Goal: Information Seeking & Learning: Learn about a topic

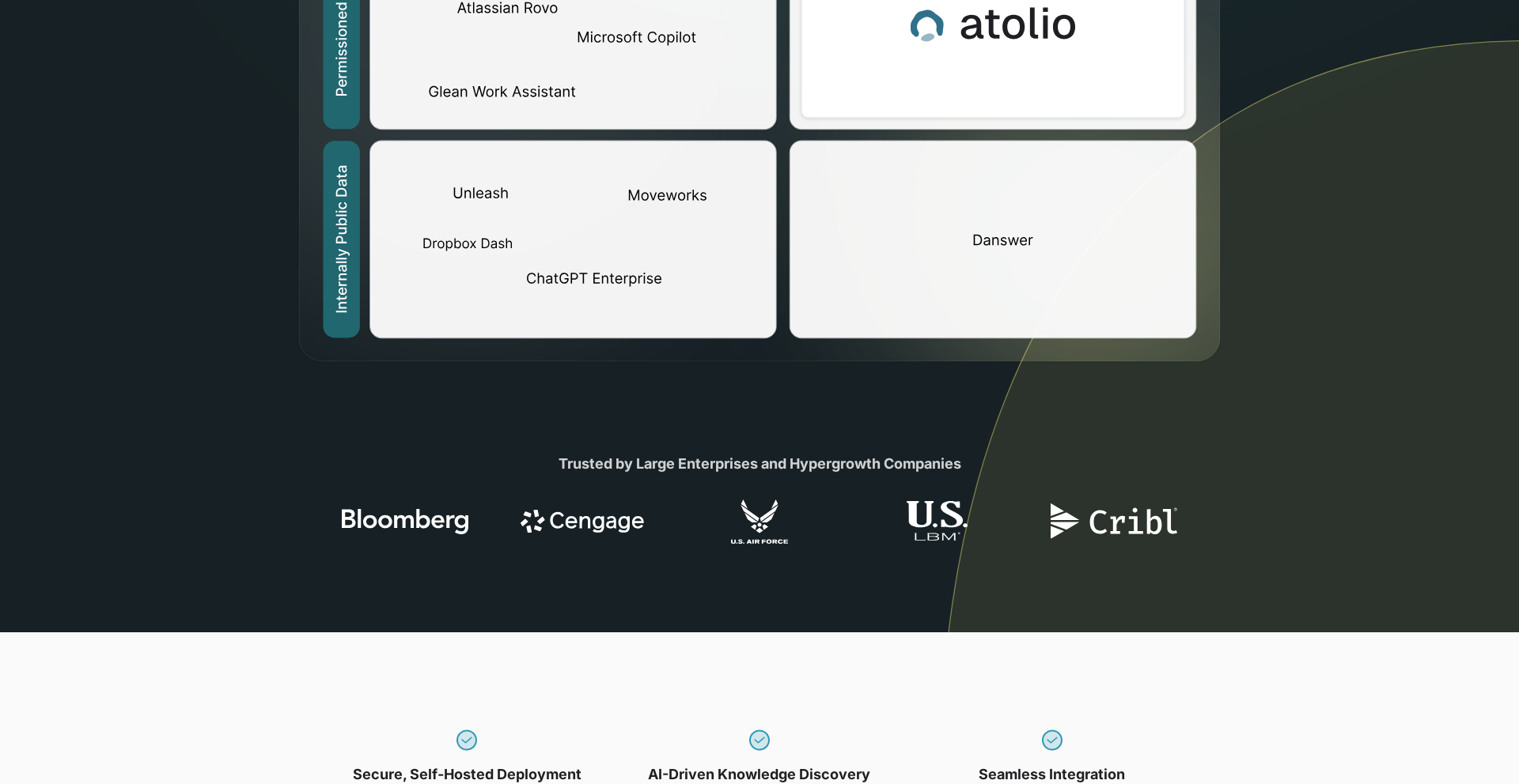
scroll to position [528, 0]
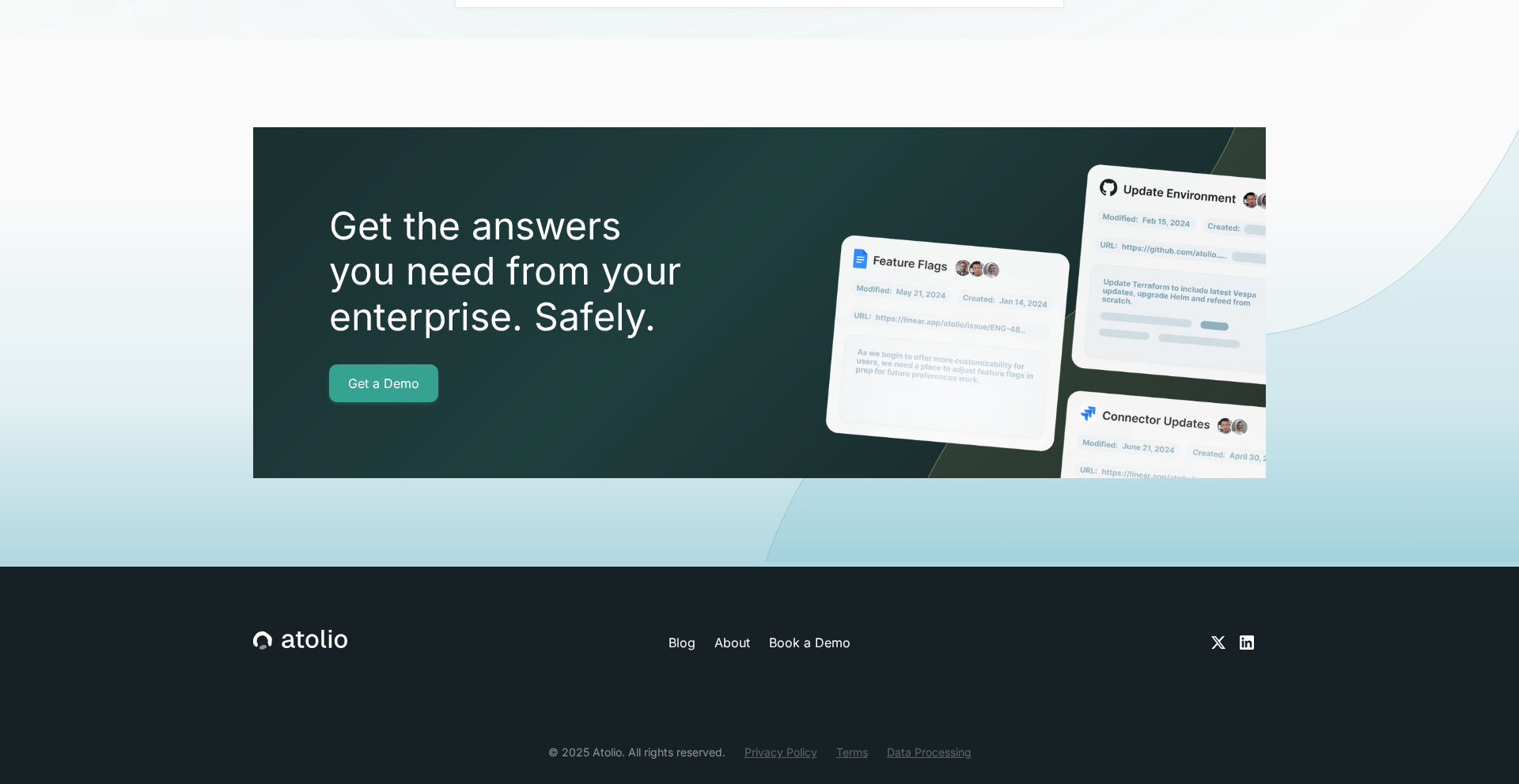
scroll to position [5506, 0]
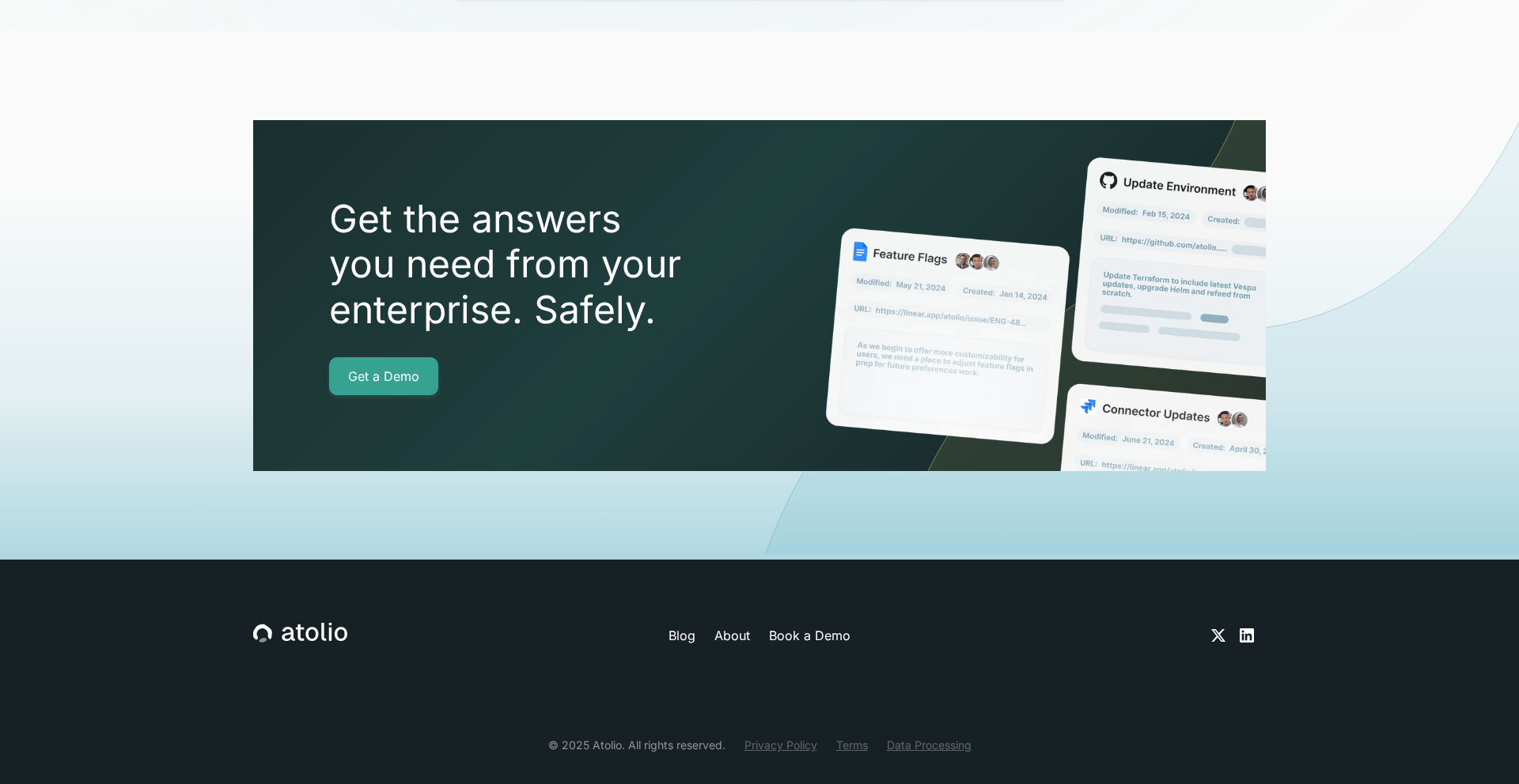
click at [693, 626] on link "Blog" at bounding box center [681, 636] width 27 height 19
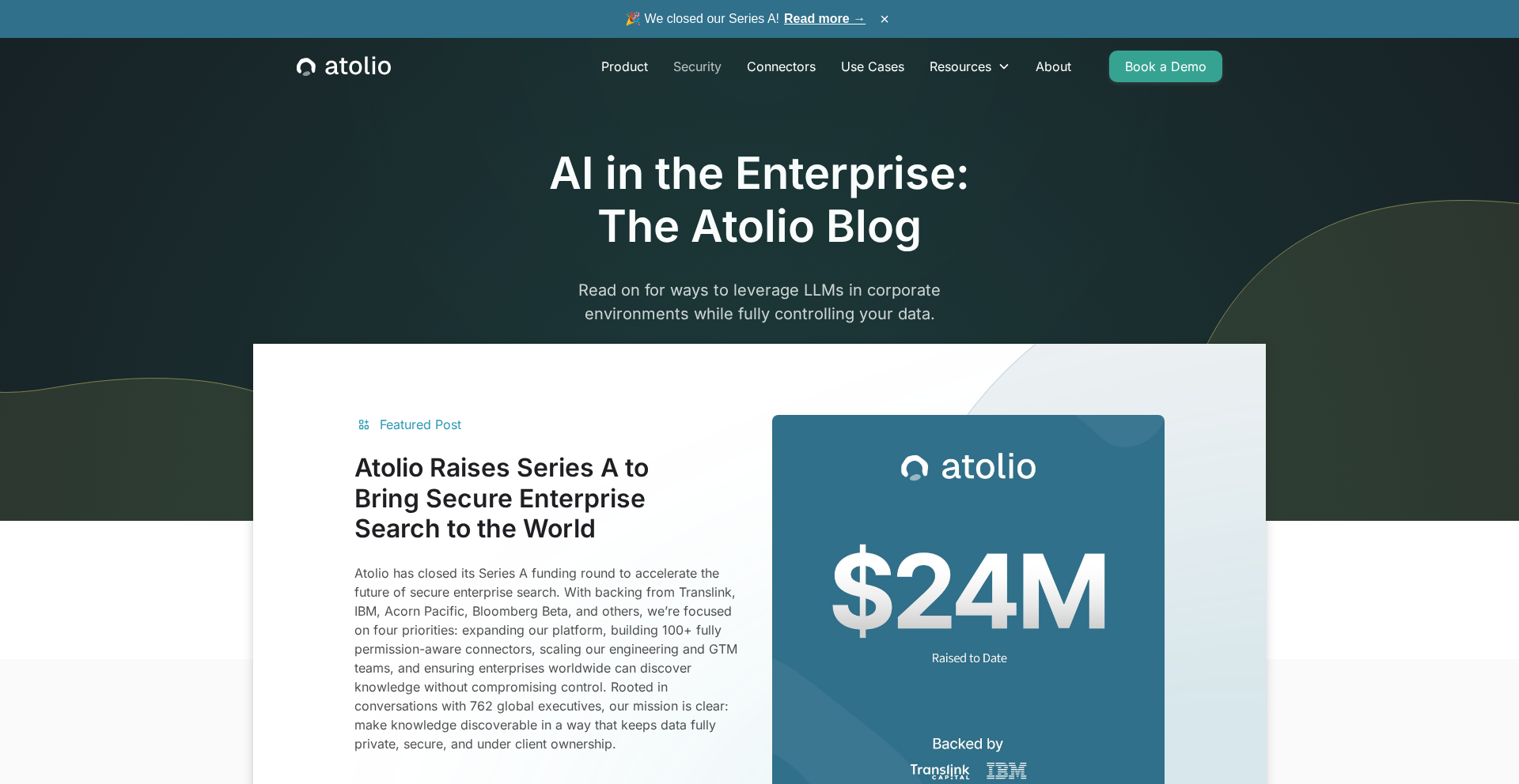
click at [709, 72] on link "Security" at bounding box center [697, 66] width 73 height 31
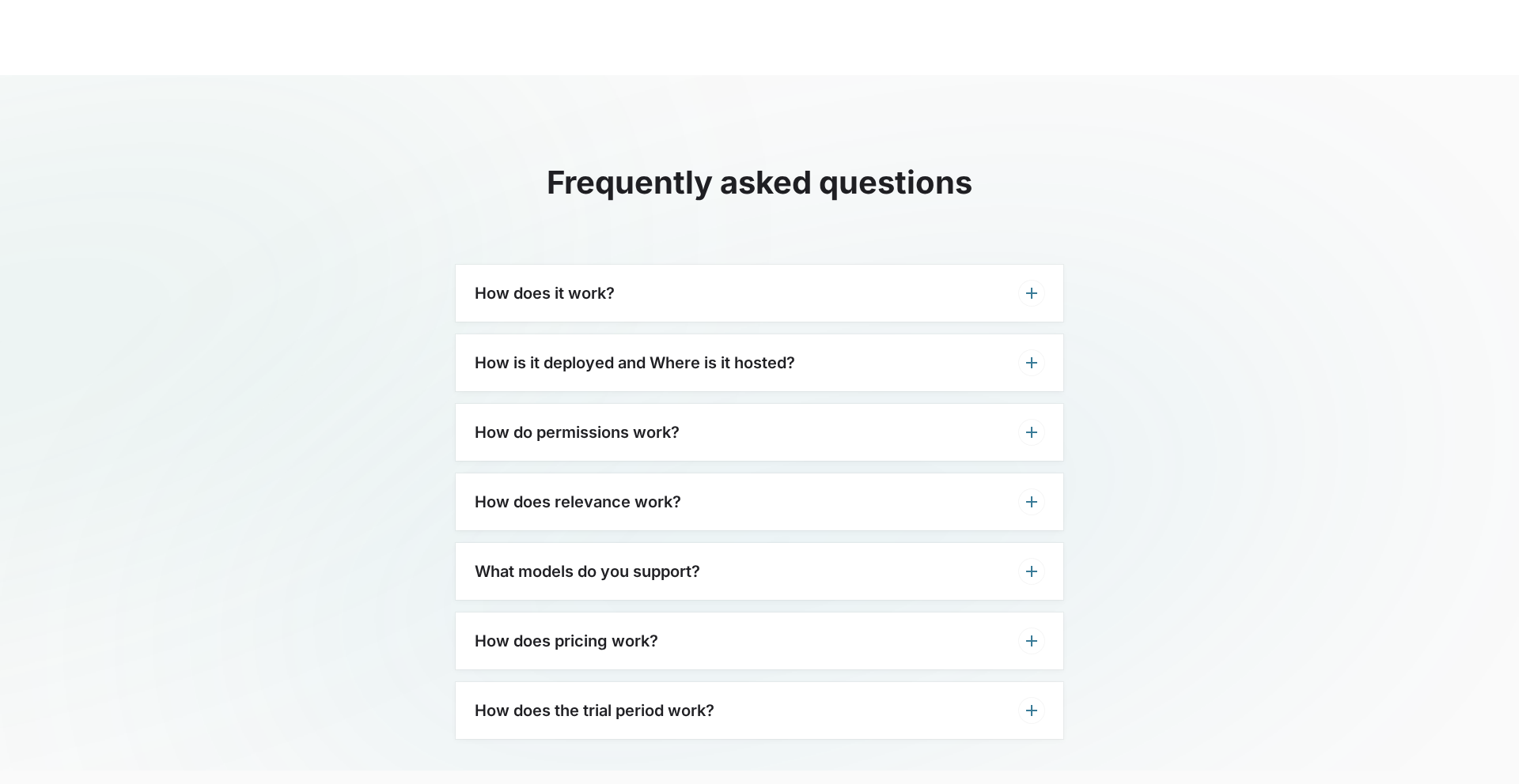
scroll to position [3768, 0]
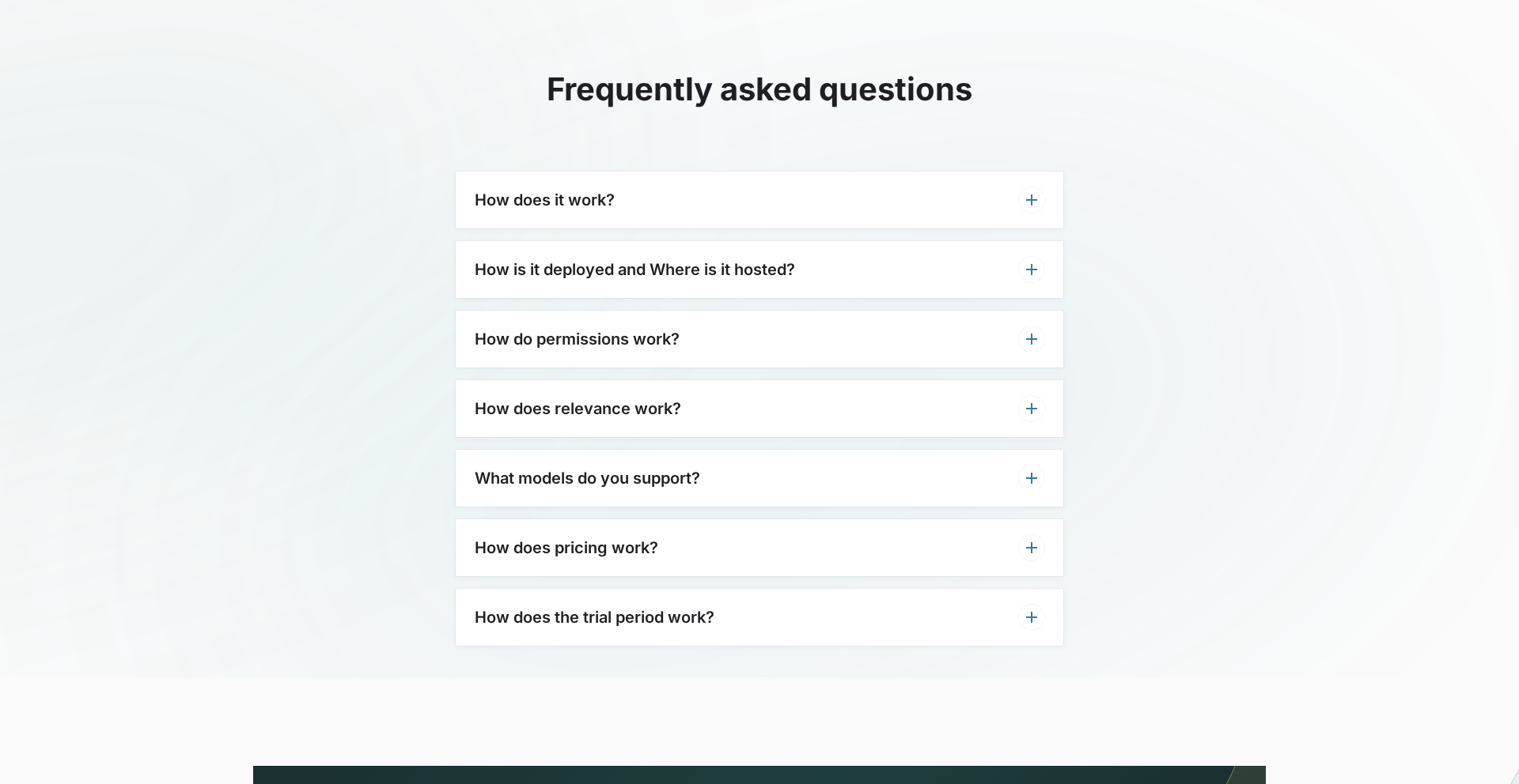
click at [538, 347] on h3 "How do permissions work?" at bounding box center [577, 340] width 205 height 19
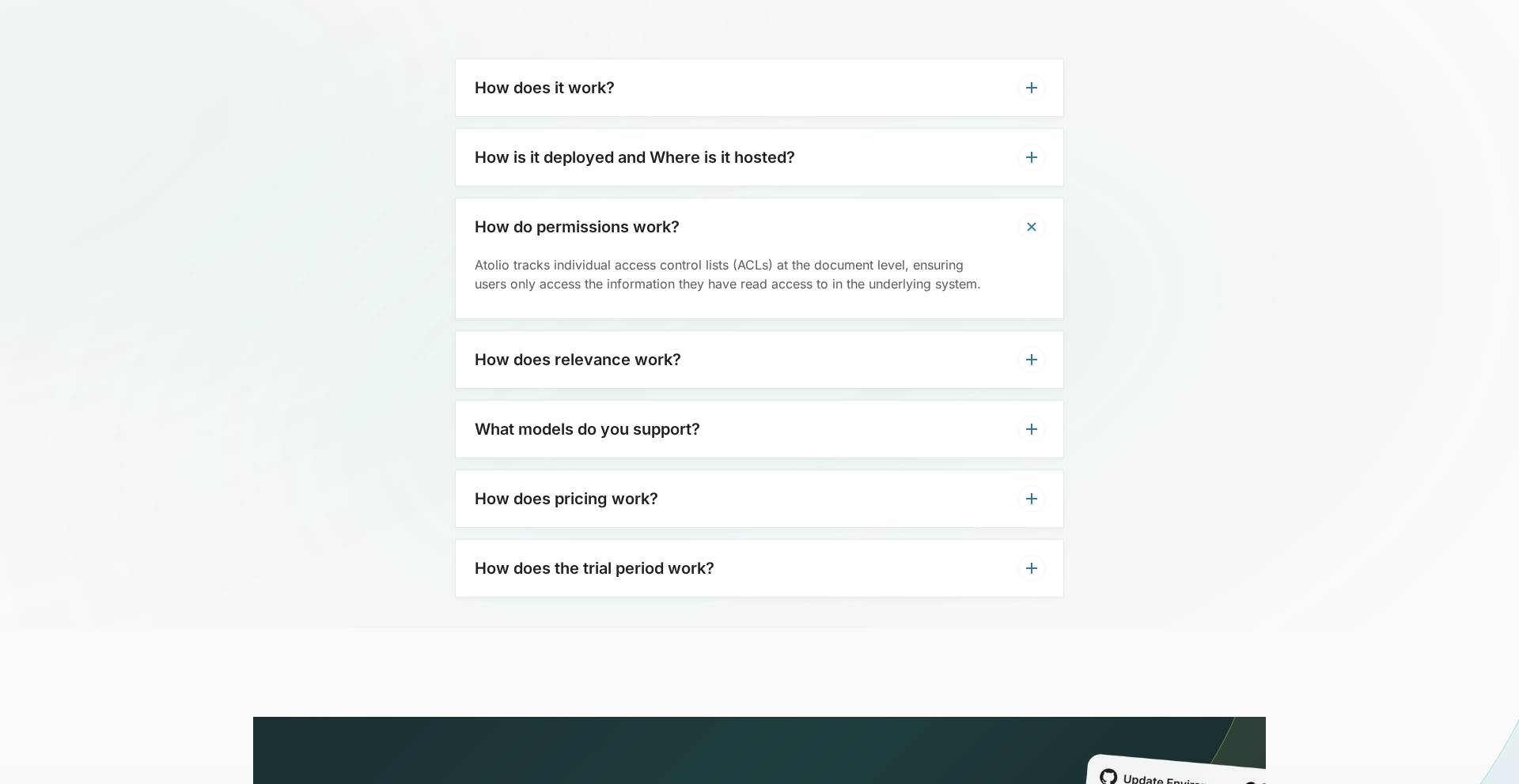
scroll to position [3889, 0]
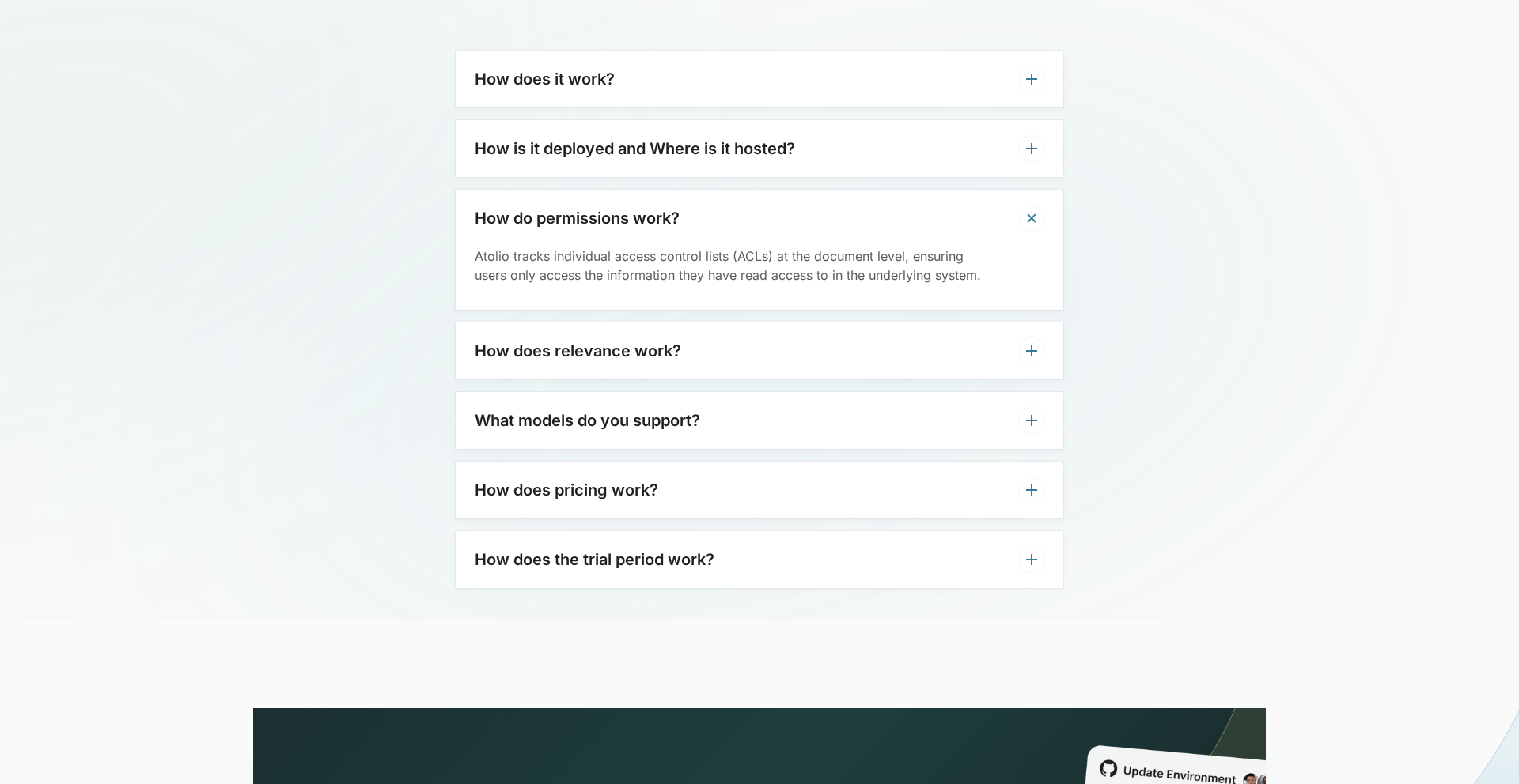
click at [527, 345] on h3 "How does relevance work?" at bounding box center [577, 351] width 206 height 19
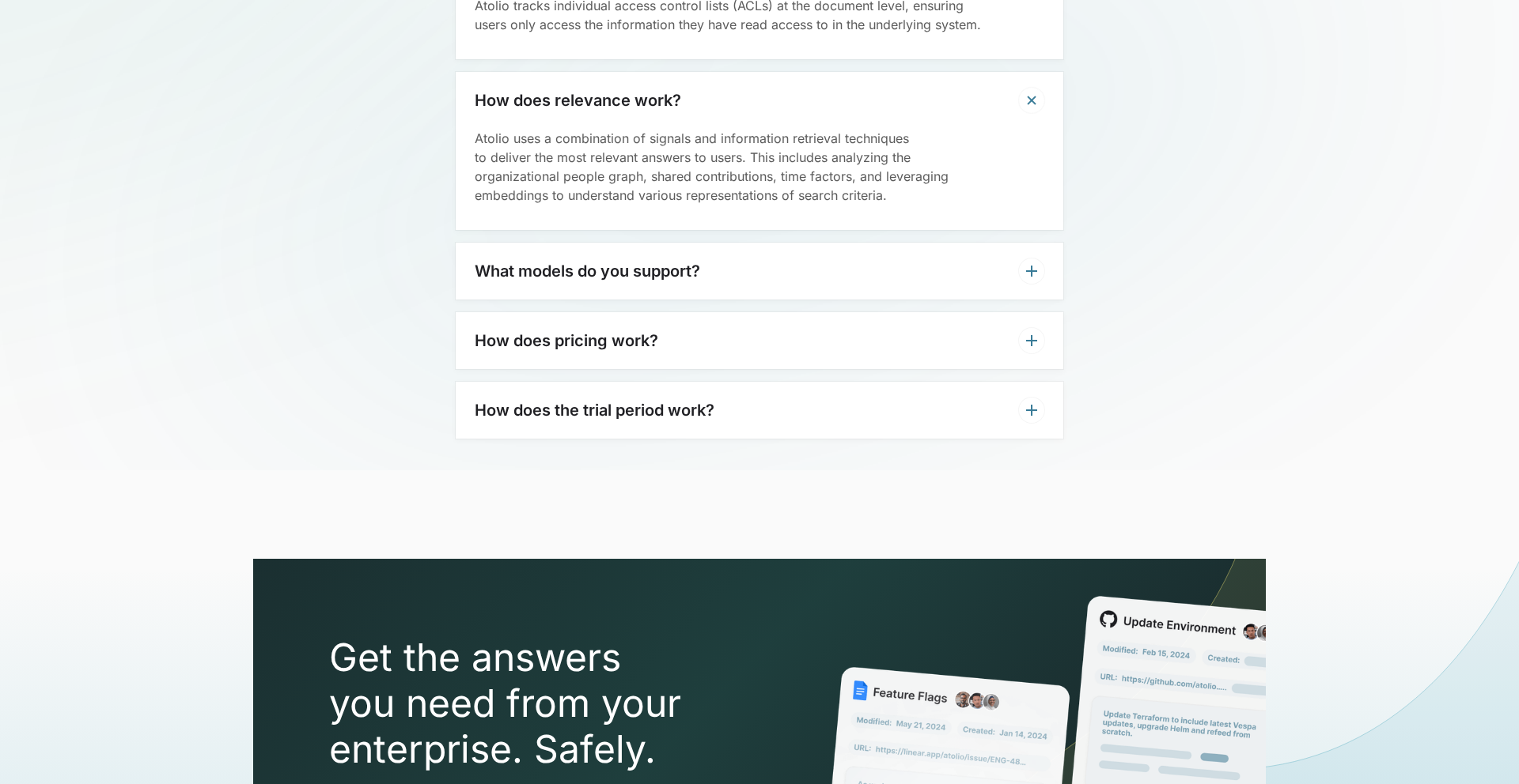
scroll to position [4147, 0]
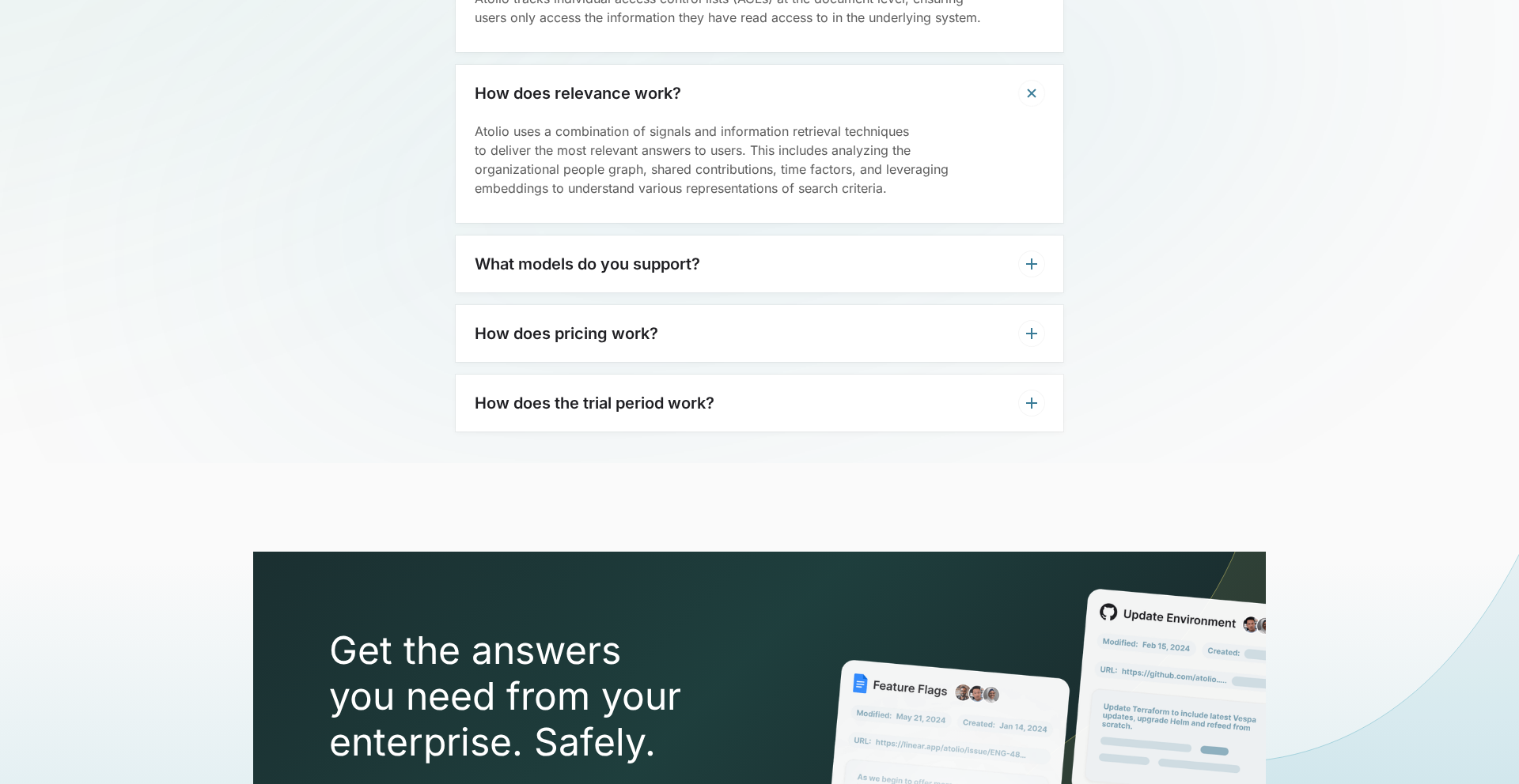
click at [540, 273] on div "What models do you support?" at bounding box center [760, 264] width 608 height 57
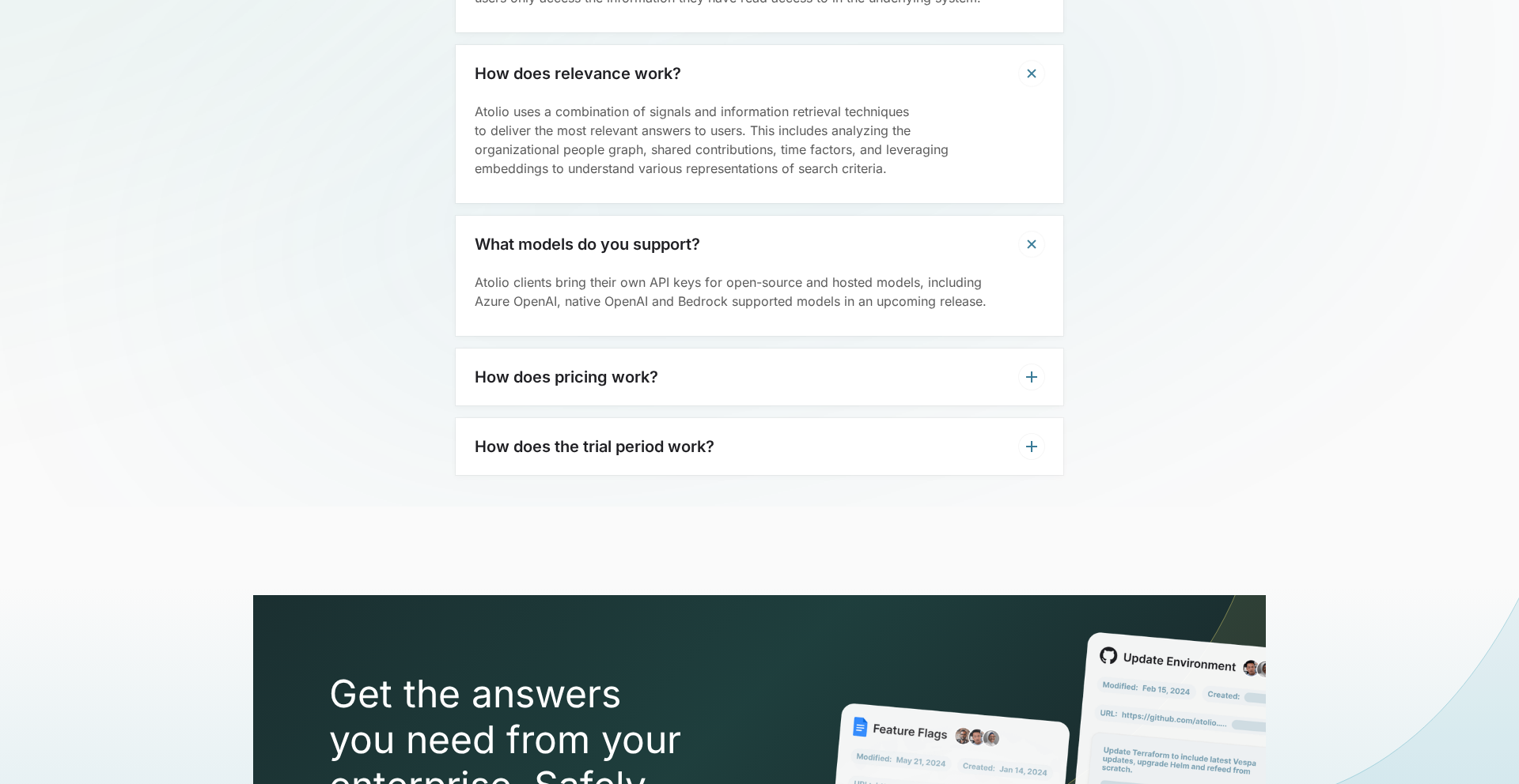
scroll to position [4168, 0]
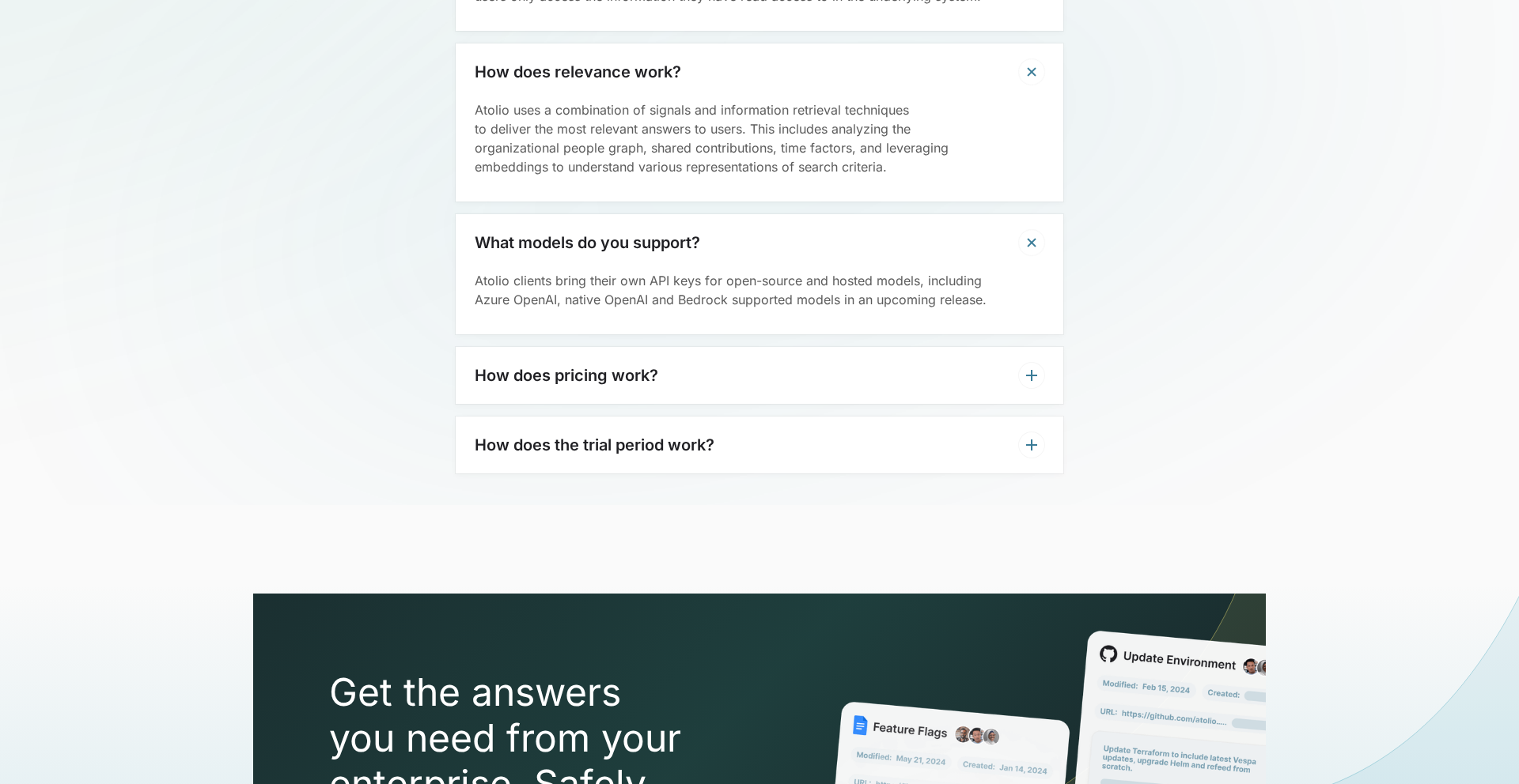
click at [557, 382] on h3 "How does pricing work?" at bounding box center [566, 375] width 183 height 19
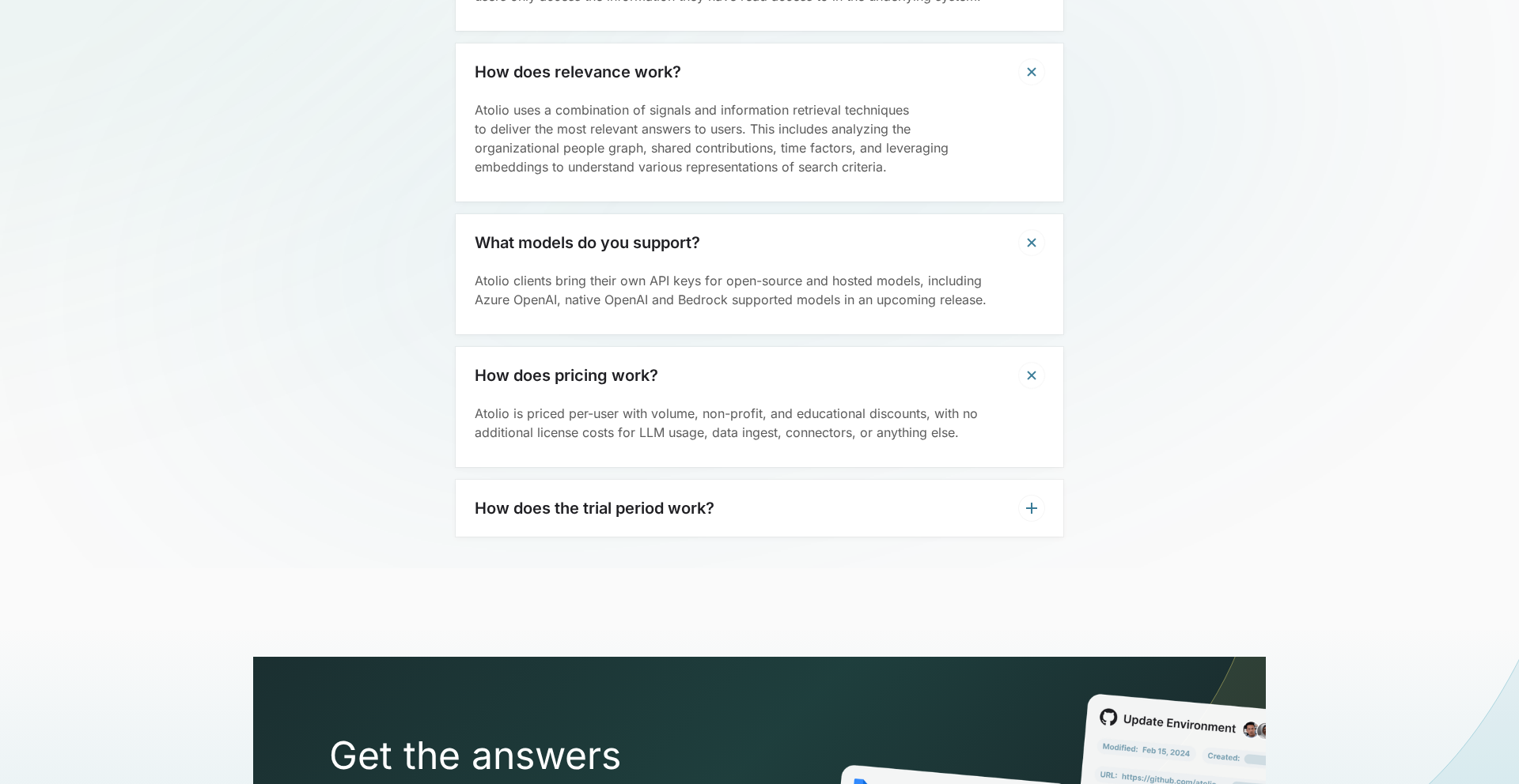
drag, startPoint x: 528, startPoint y: 511, endPoint x: 500, endPoint y: 502, distance: 29.4
click at [529, 511] on h3 "How does the trial period work?" at bounding box center [594, 509] width 239 height 19
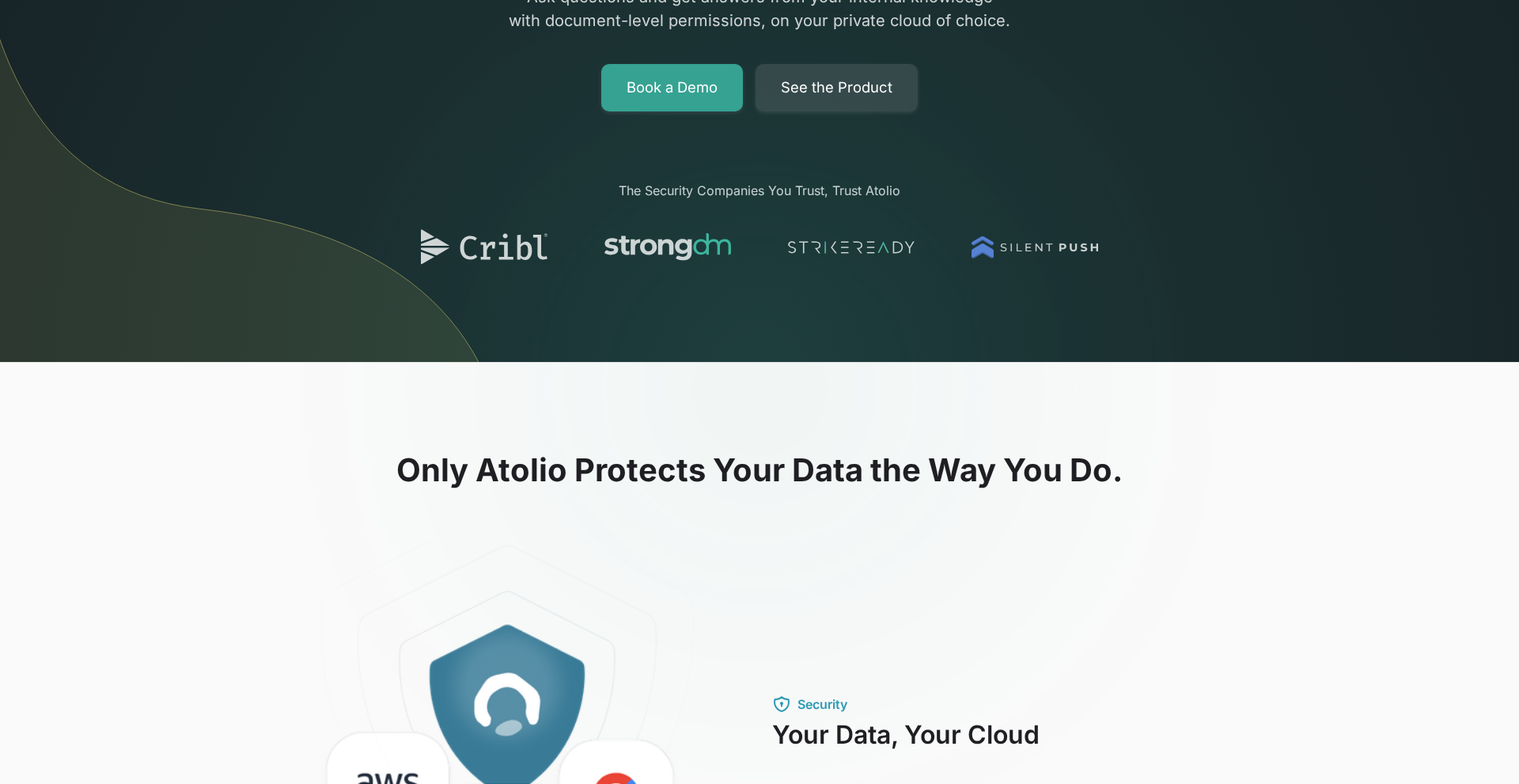
scroll to position [0, 0]
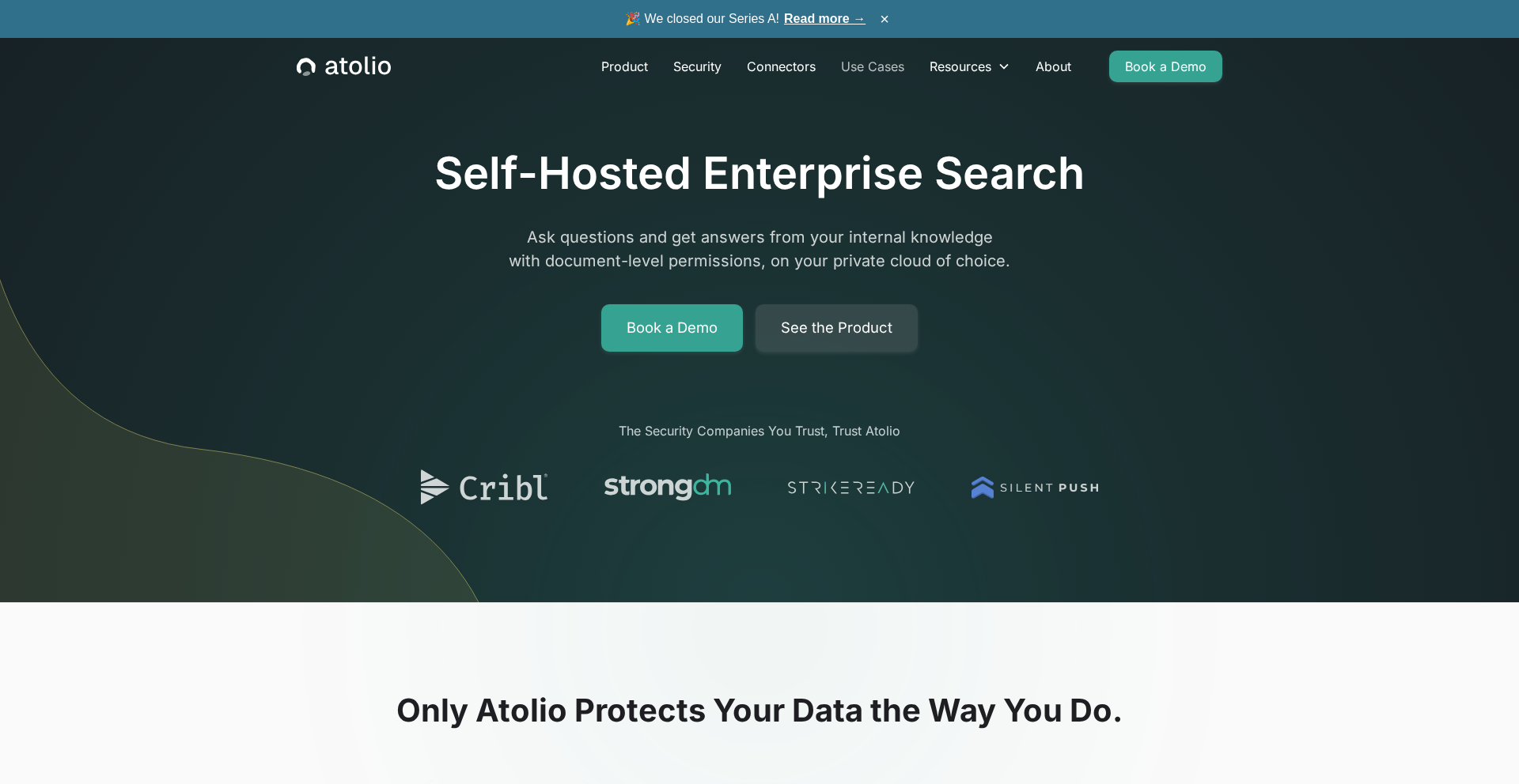
click at [874, 58] on link "Use Cases" at bounding box center [872, 66] width 88 height 31
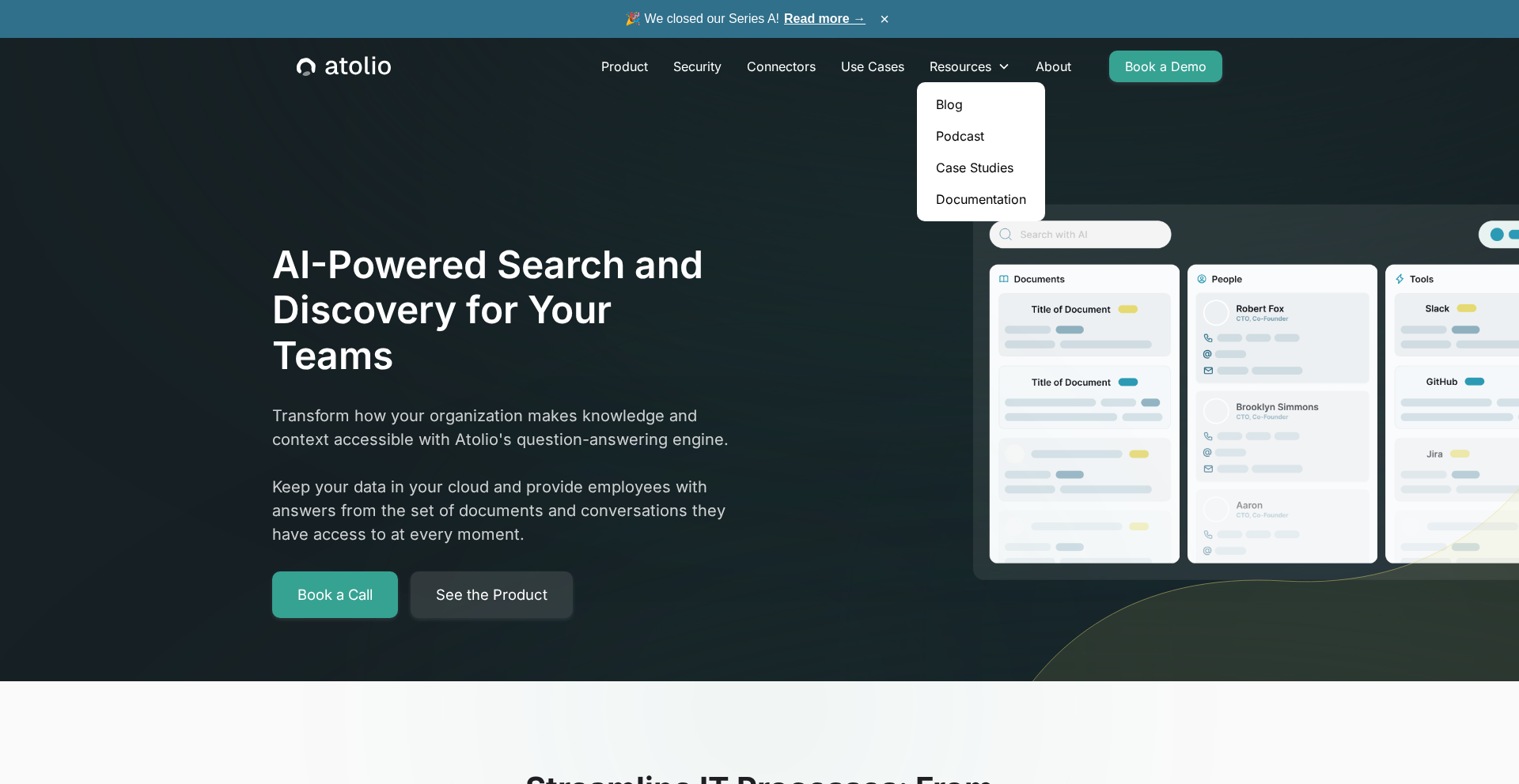
click at [959, 135] on link "Podcast" at bounding box center [981, 136] width 115 height 31
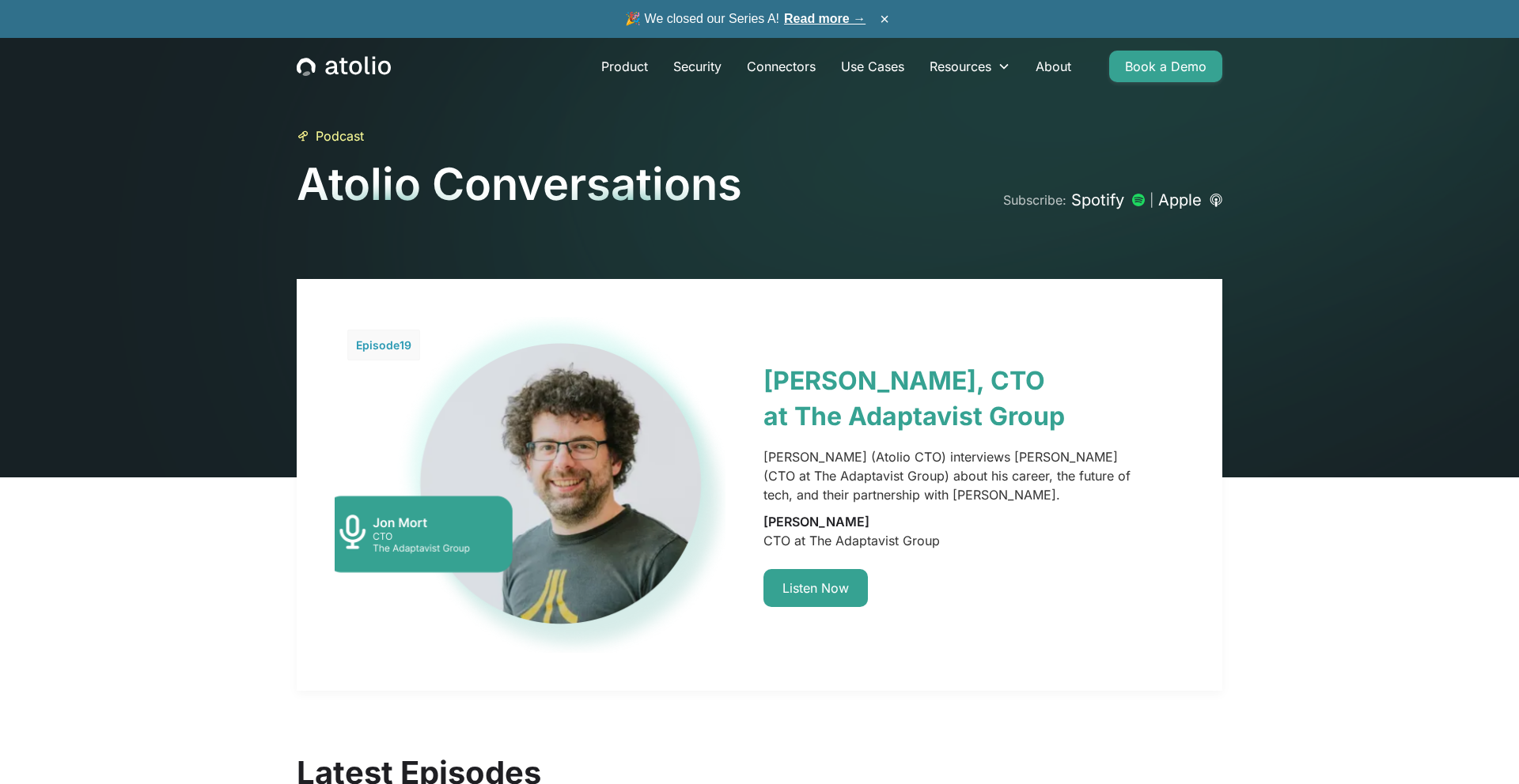
click at [872, 382] on link at bounding box center [760, 485] width 926 height 412
